Goal: Task Accomplishment & Management: Manage account settings

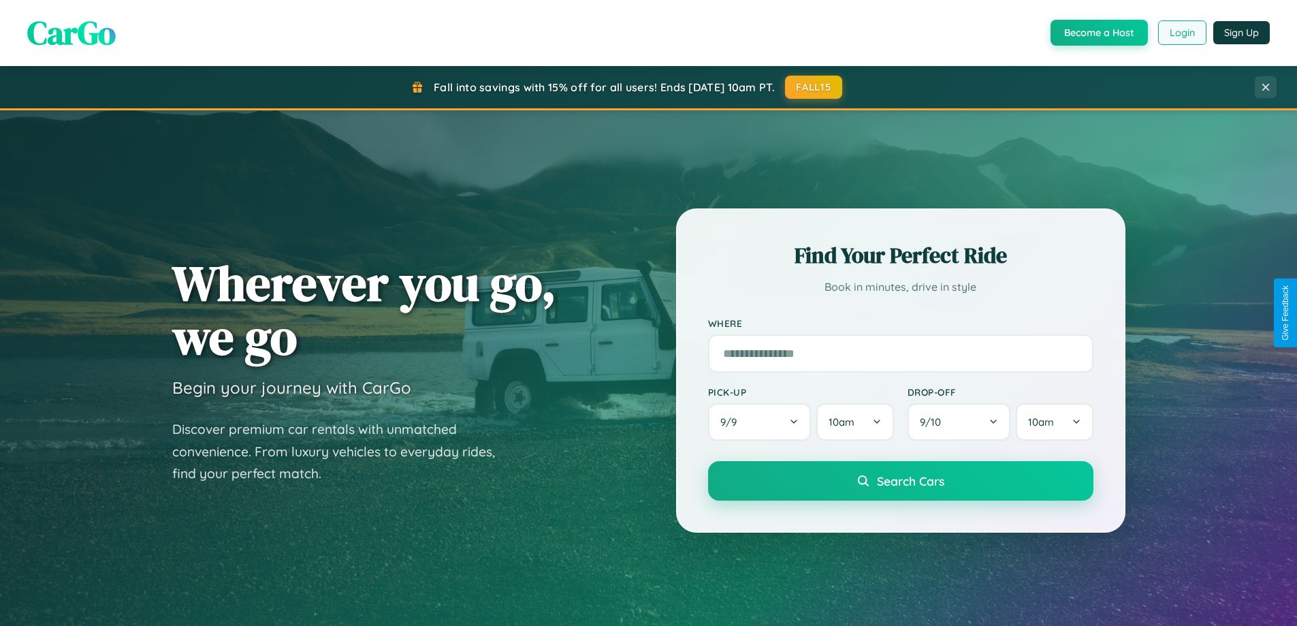
click at [1181, 33] on button "Login" at bounding box center [1182, 32] width 48 height 25
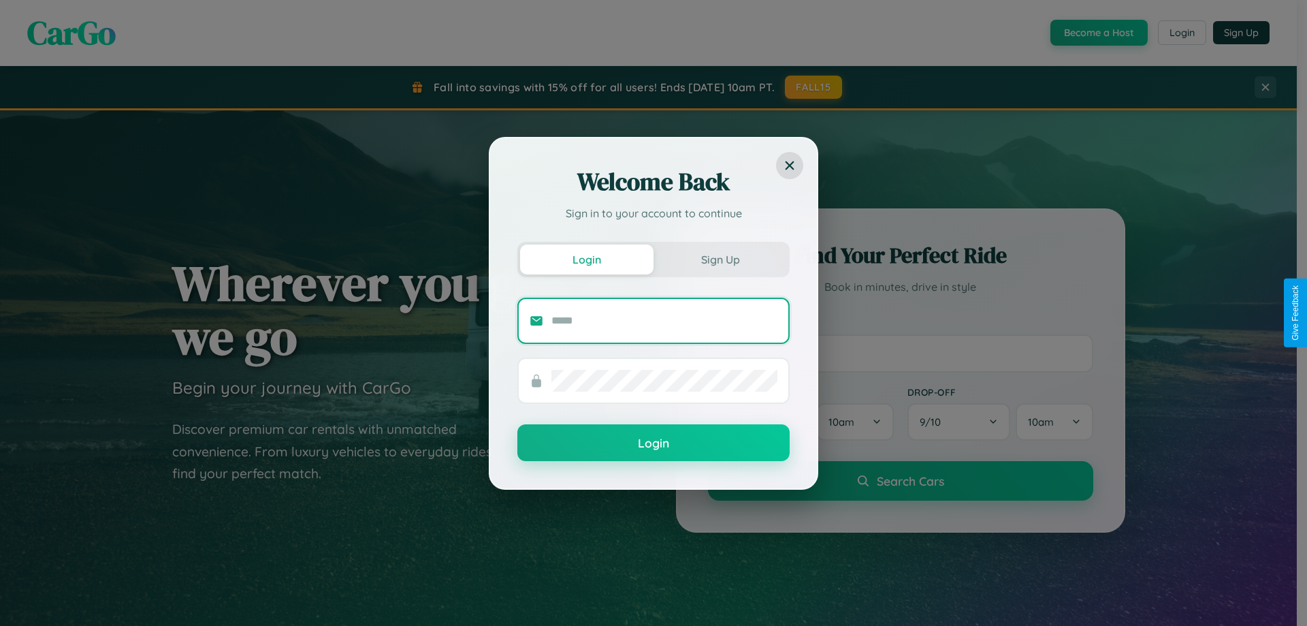
click at [664, 320] on input "text" at bounding box center [664, 321] width 226 height 22
type input "**********"
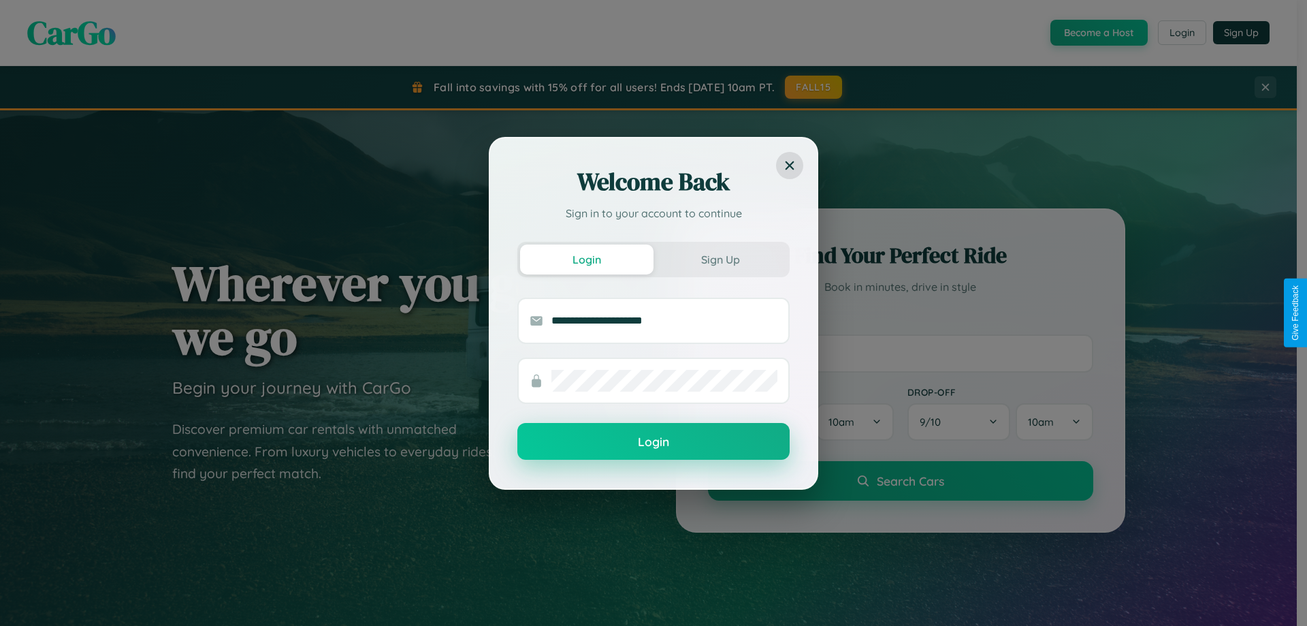
click at [654, 441] on button "Login" at bounding box center [653, 441] width 272 height 37
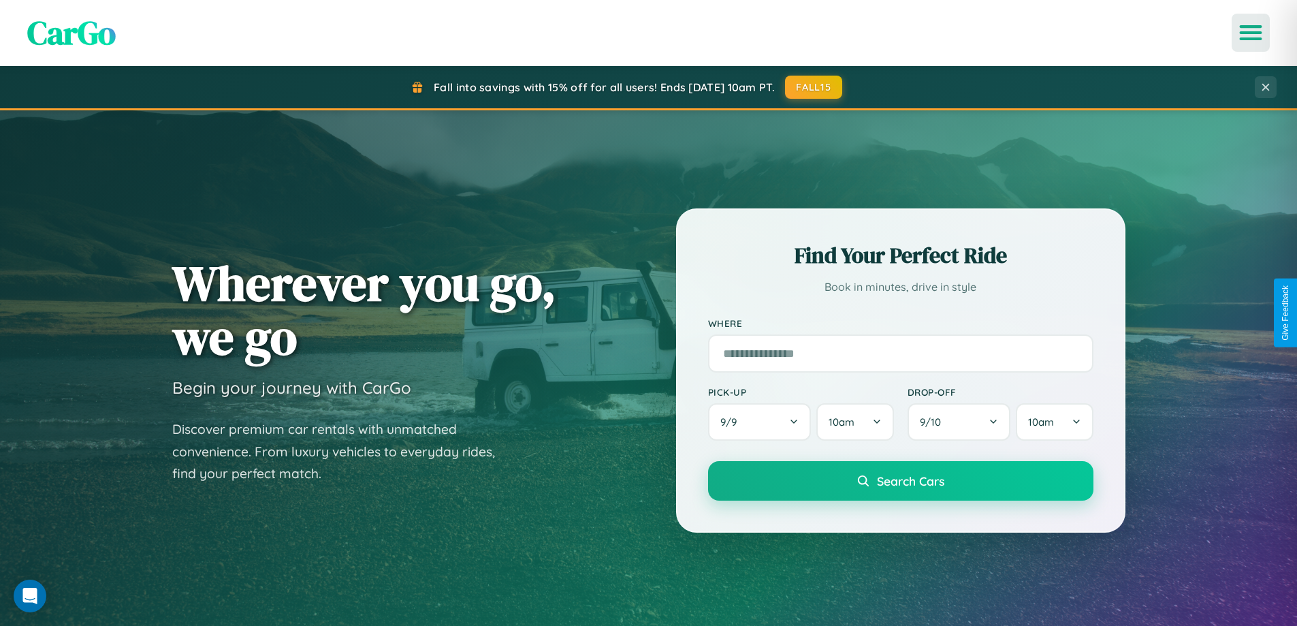
click at [1251, 33] on icon "Open menu" at bounding box center [1251, 33] width 20 height 12
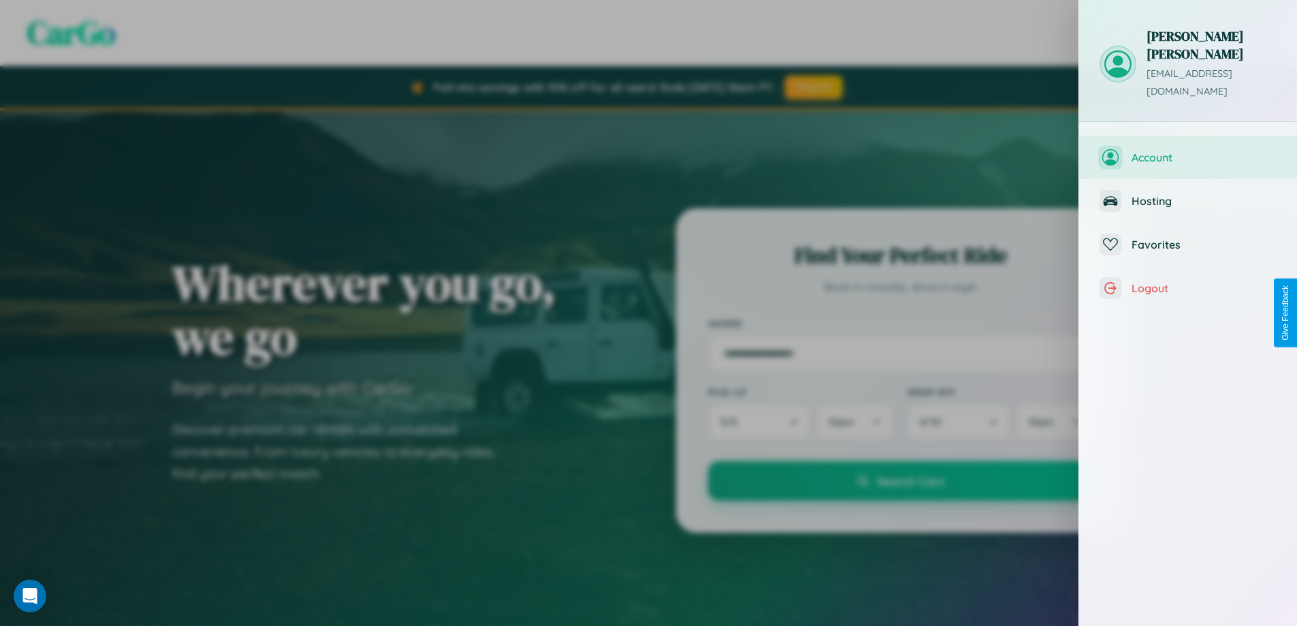
click at [1188, 150] on span "Account" at bounding box center [1204, 157] width 145 height 14
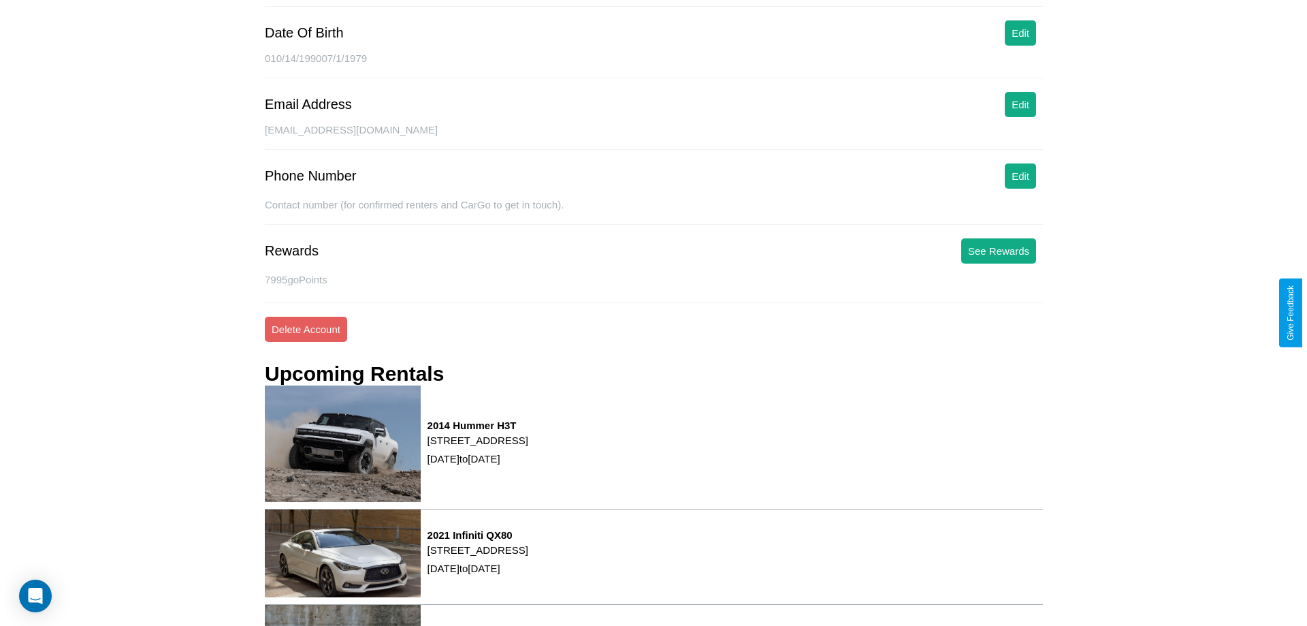
scroll to position [185, 0]
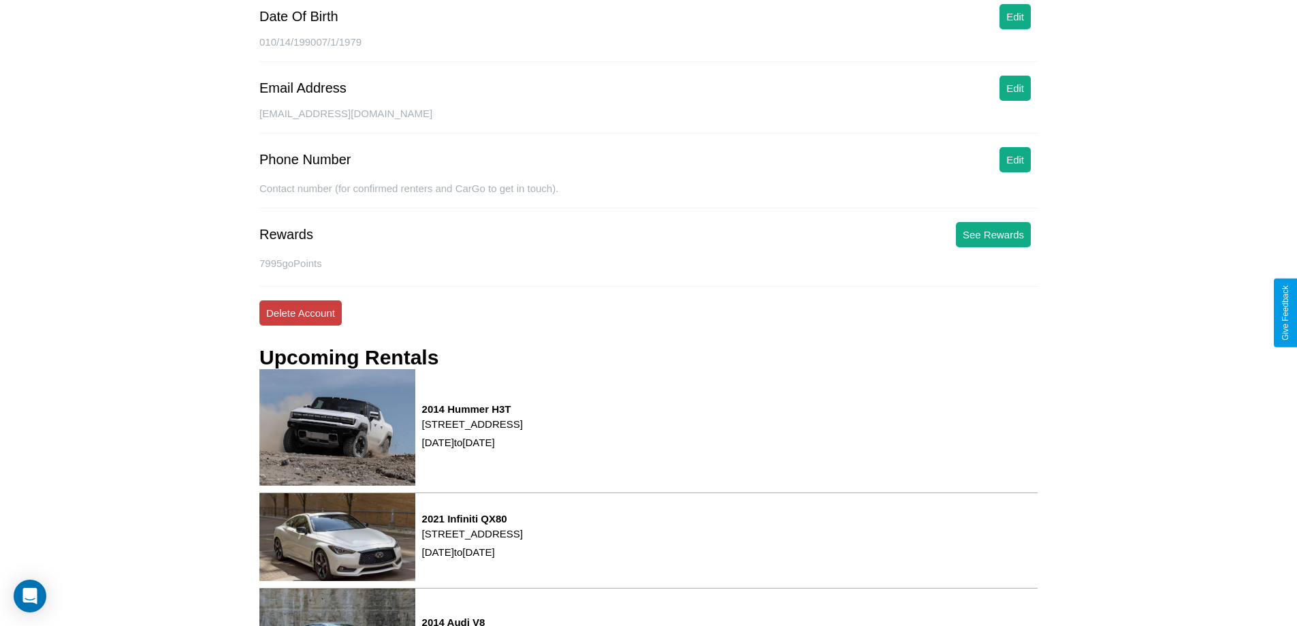
click at [300, 312] on button "Delete Account" at bounding box center [300, 312] width 82 height 25
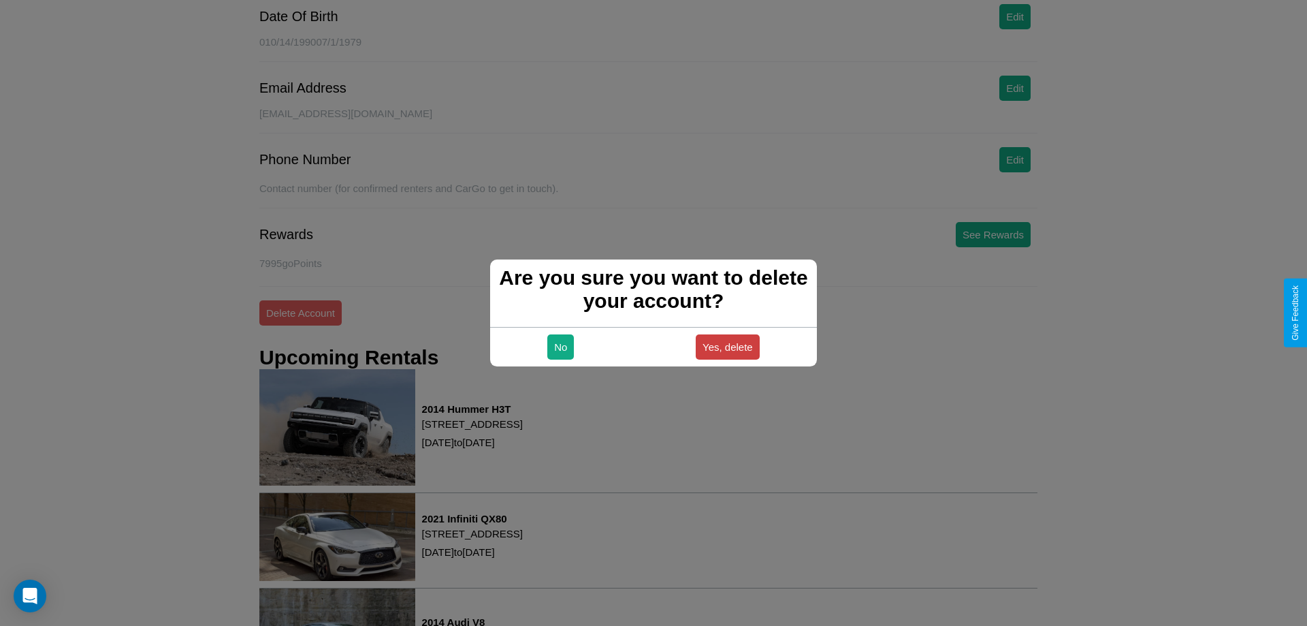
click at [727, 347] on button "Yes, delete" at bounding box center [728, 346] width 64 height 25
